Goal: Information Seeking & Learning: Learn about a topic

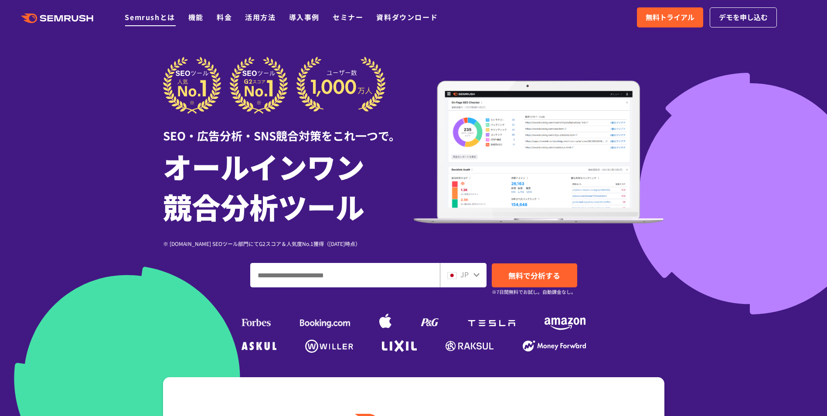
click at [170, 18] on link "Semrushとは" at bounding box center [150, 17] width 50 height 10
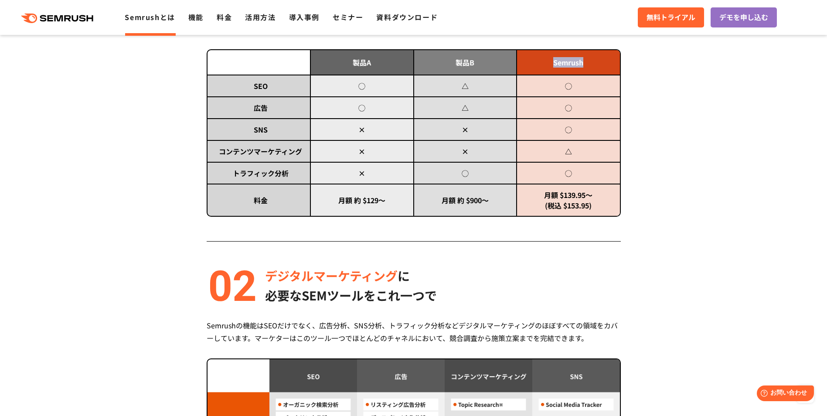
drag, startPoint x: 554, startPoint y: 62, endPoint x: 587, endPoint y: 63, distance: 32.7
click at [587, 63] on td "Semrush" at bounding box center [567, 62] width 103 height 25
